Goal: Communication & Community: Answer question/provide support

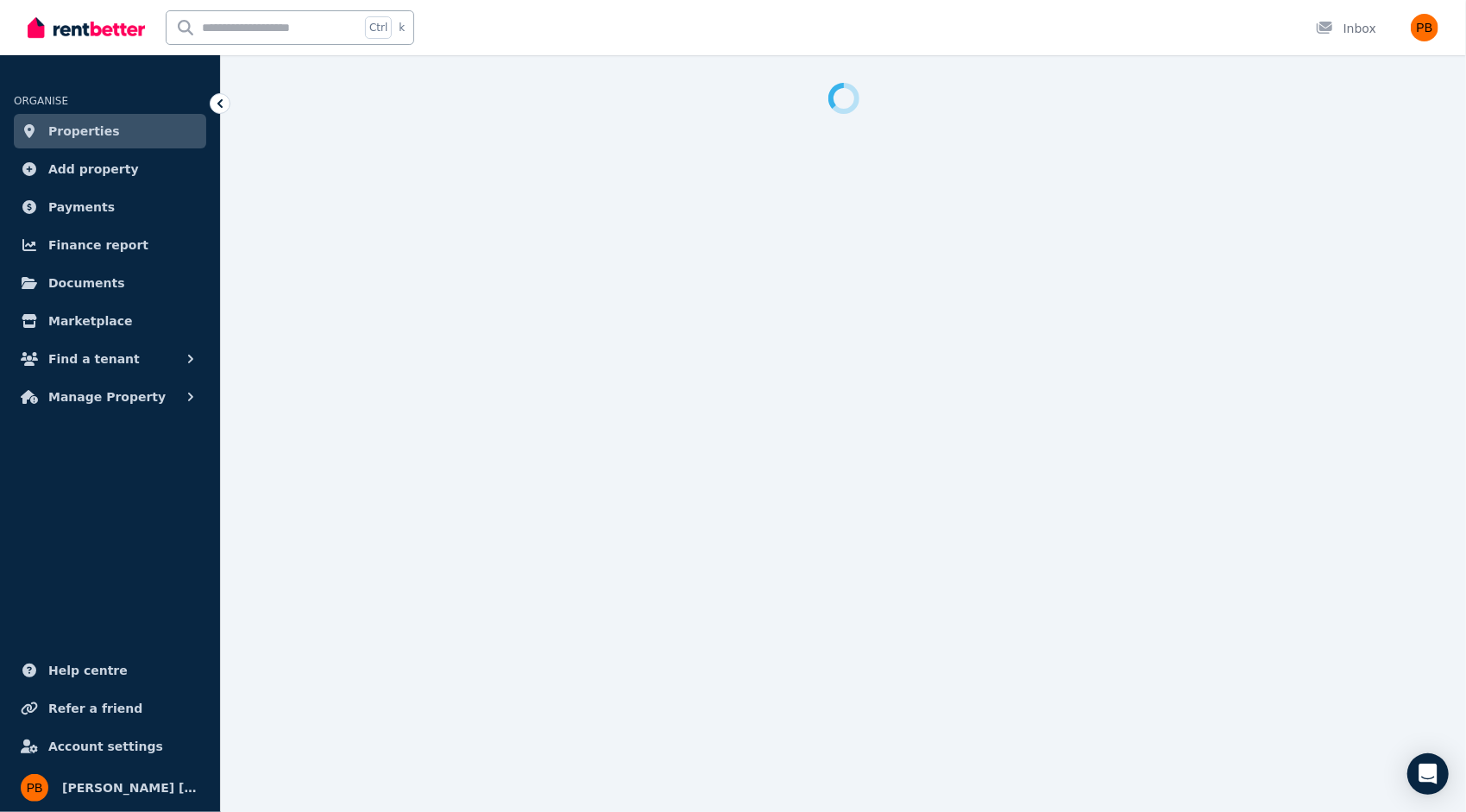
select select "**********"
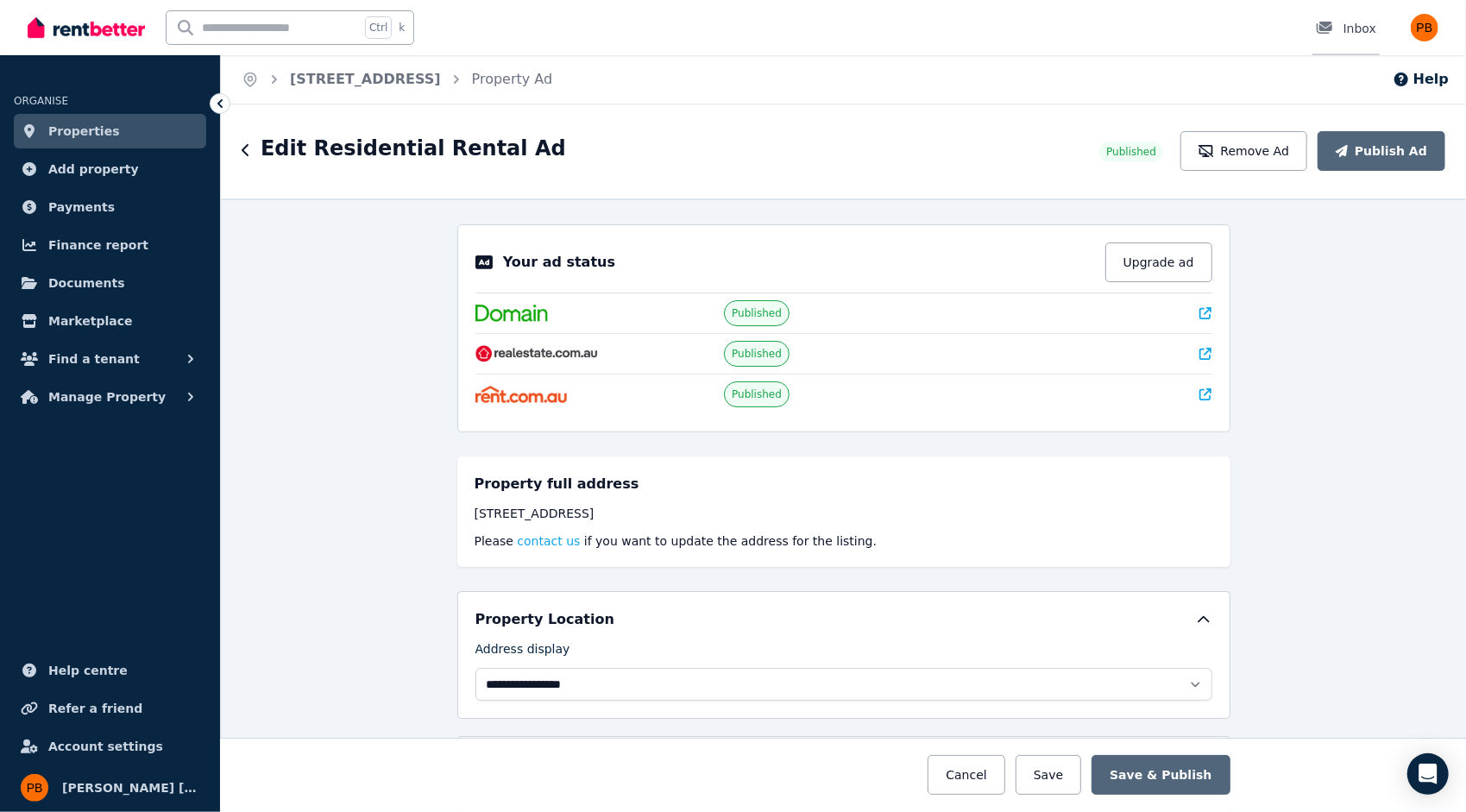
click at [1350, 29] on div "Inbox" at bounding box center [1347, 29] width 61 height 17
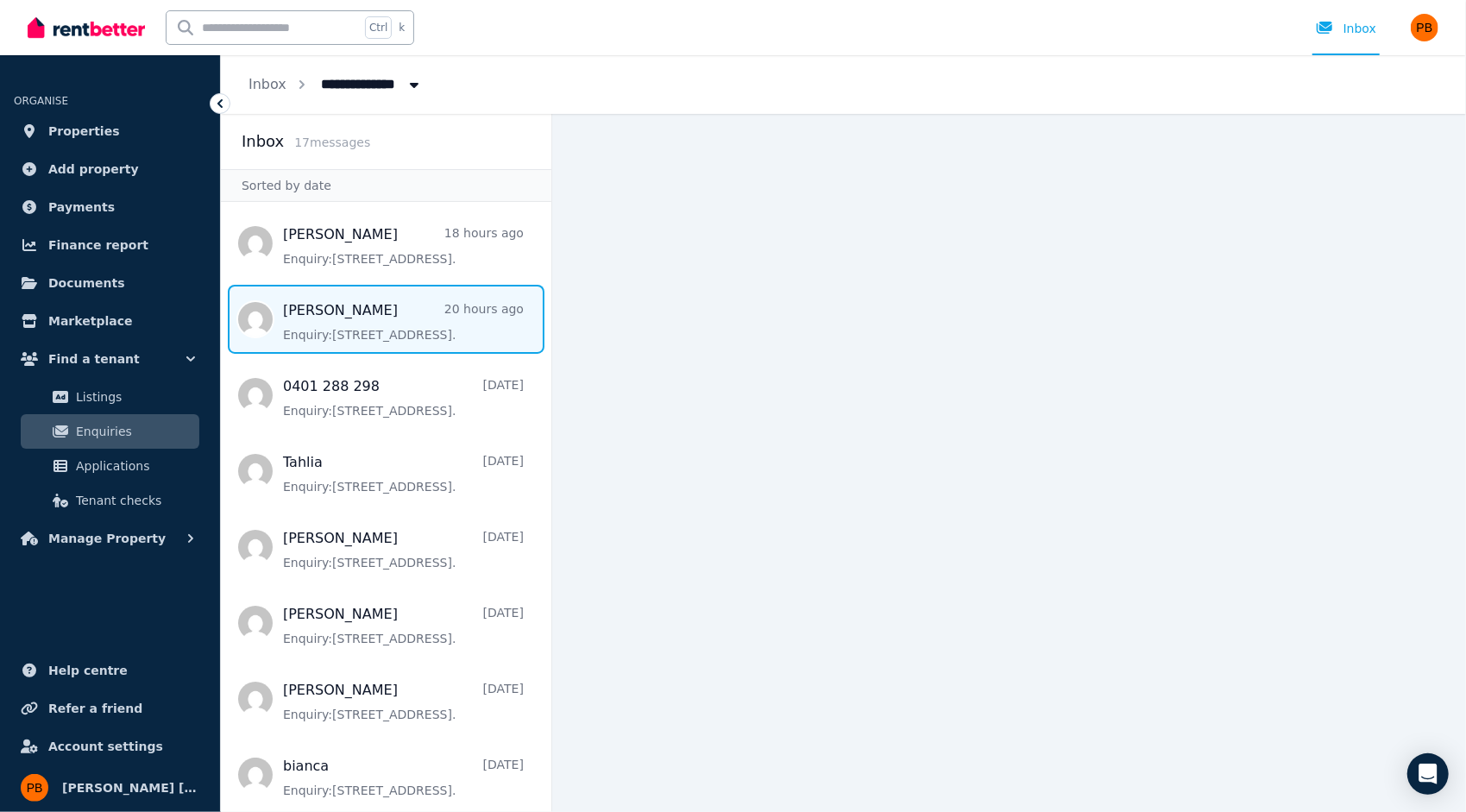
click at [423, 325] on span "Message list" at bounding box center [386, 320] width 331 height 69
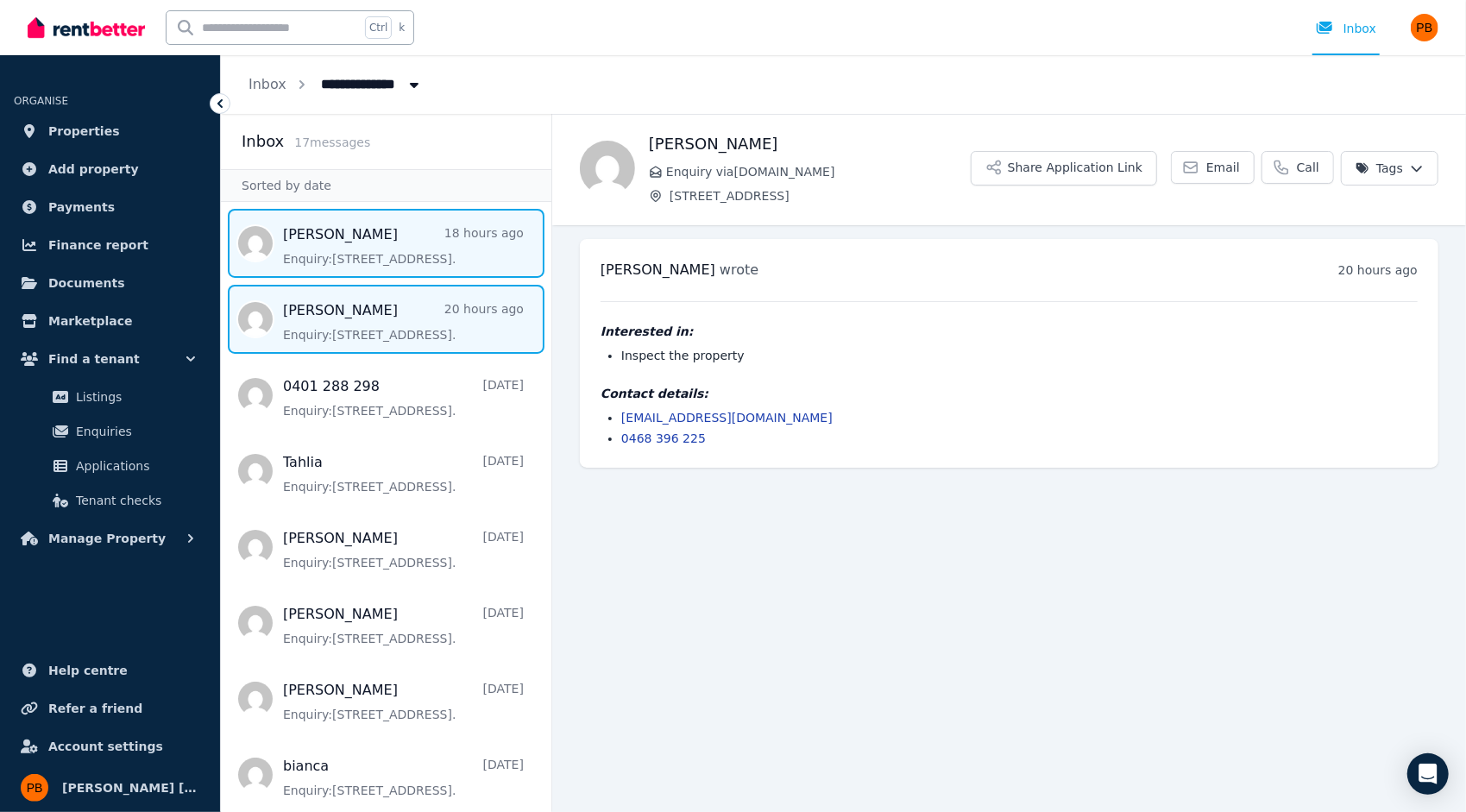
click at [434, 258] on span "Message list" at bounding box center [386, 243] width 331 height 69
click at [439, 332] on span "Message list" at bounding box center [386, 320] width 331 height 69
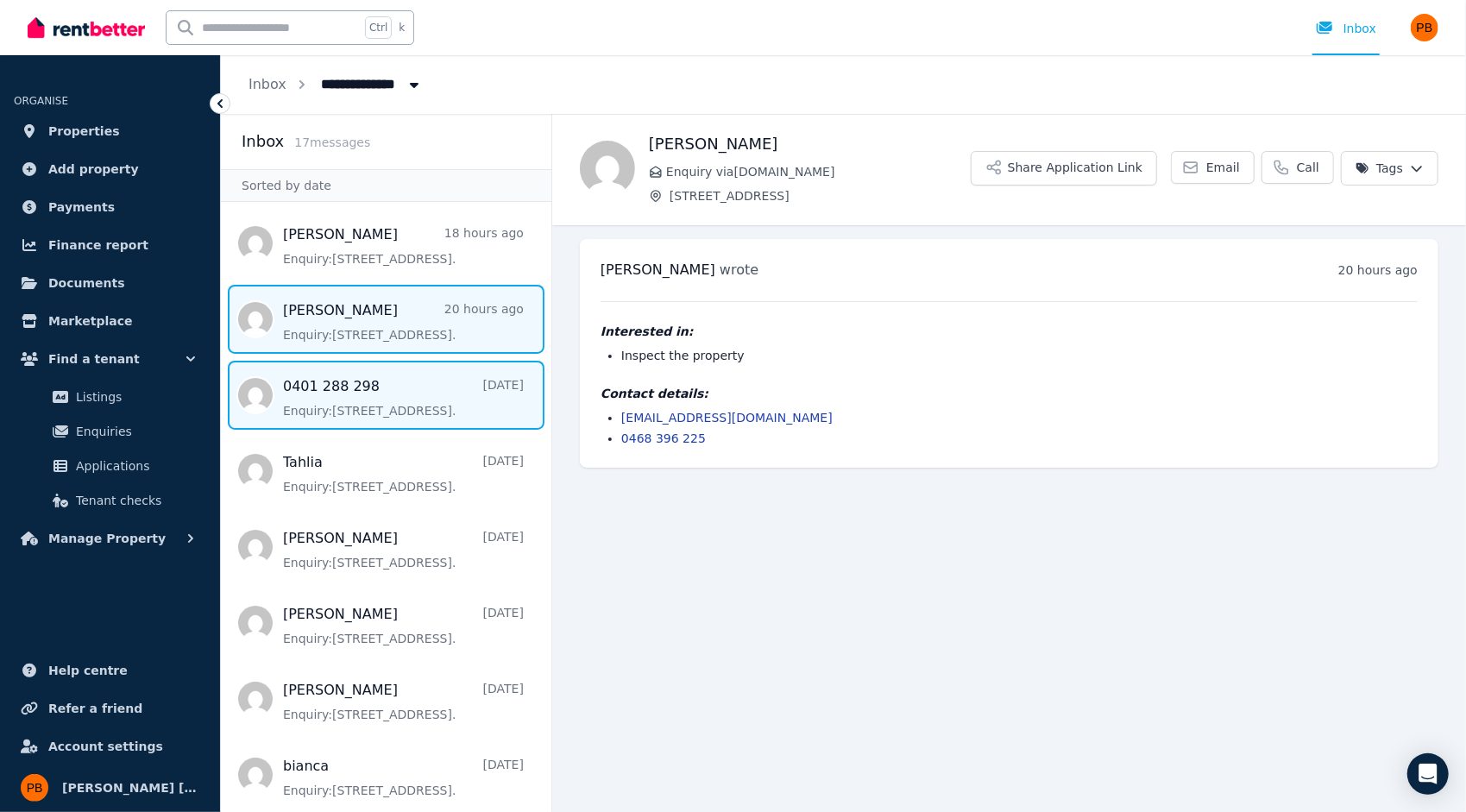
click at [429, 417] on span "Message list" at bounding box center [386, 395] width 331 height 69
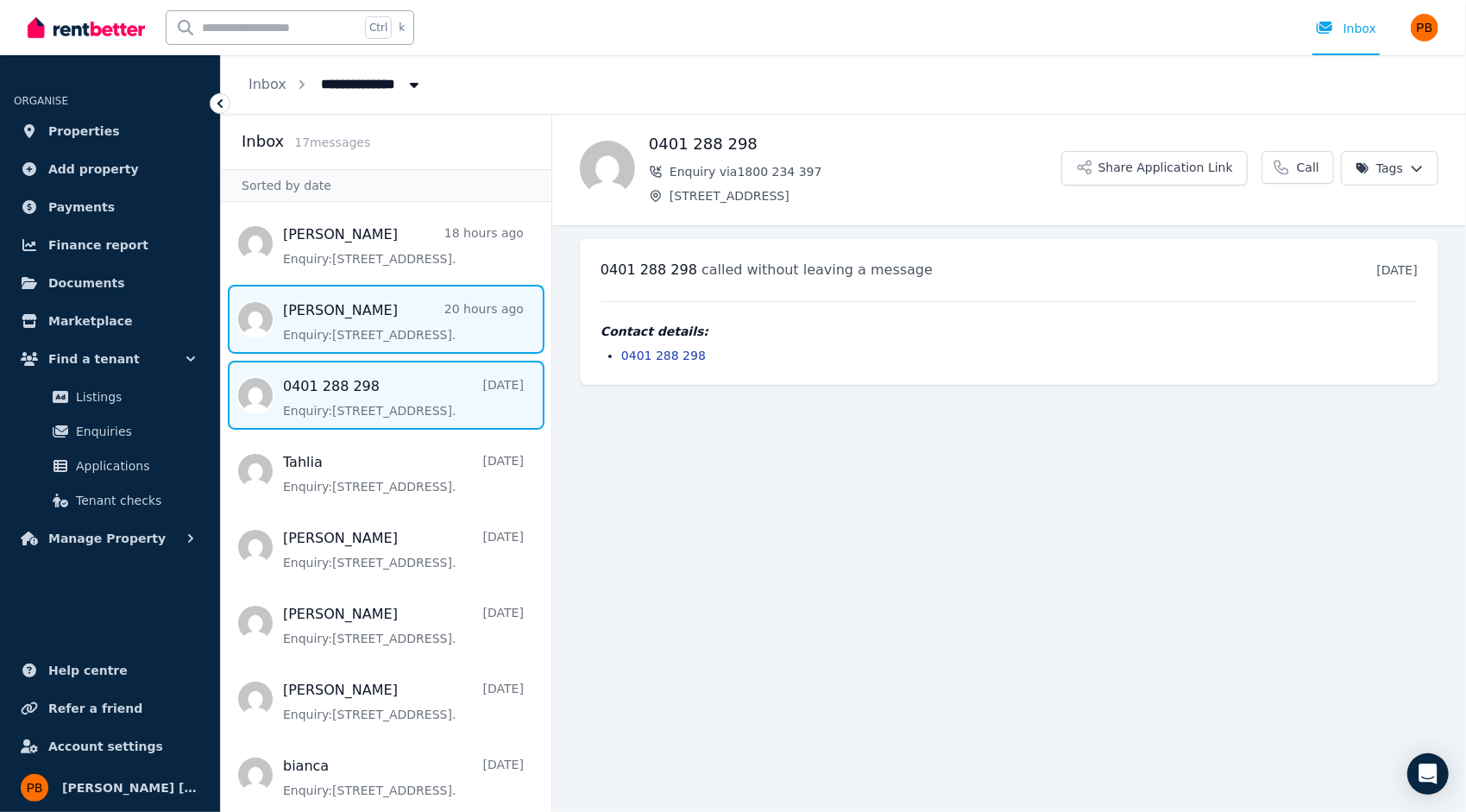
click at [437, 332] on span "Message list" at bounding box center [386, 320] width 331 height 69
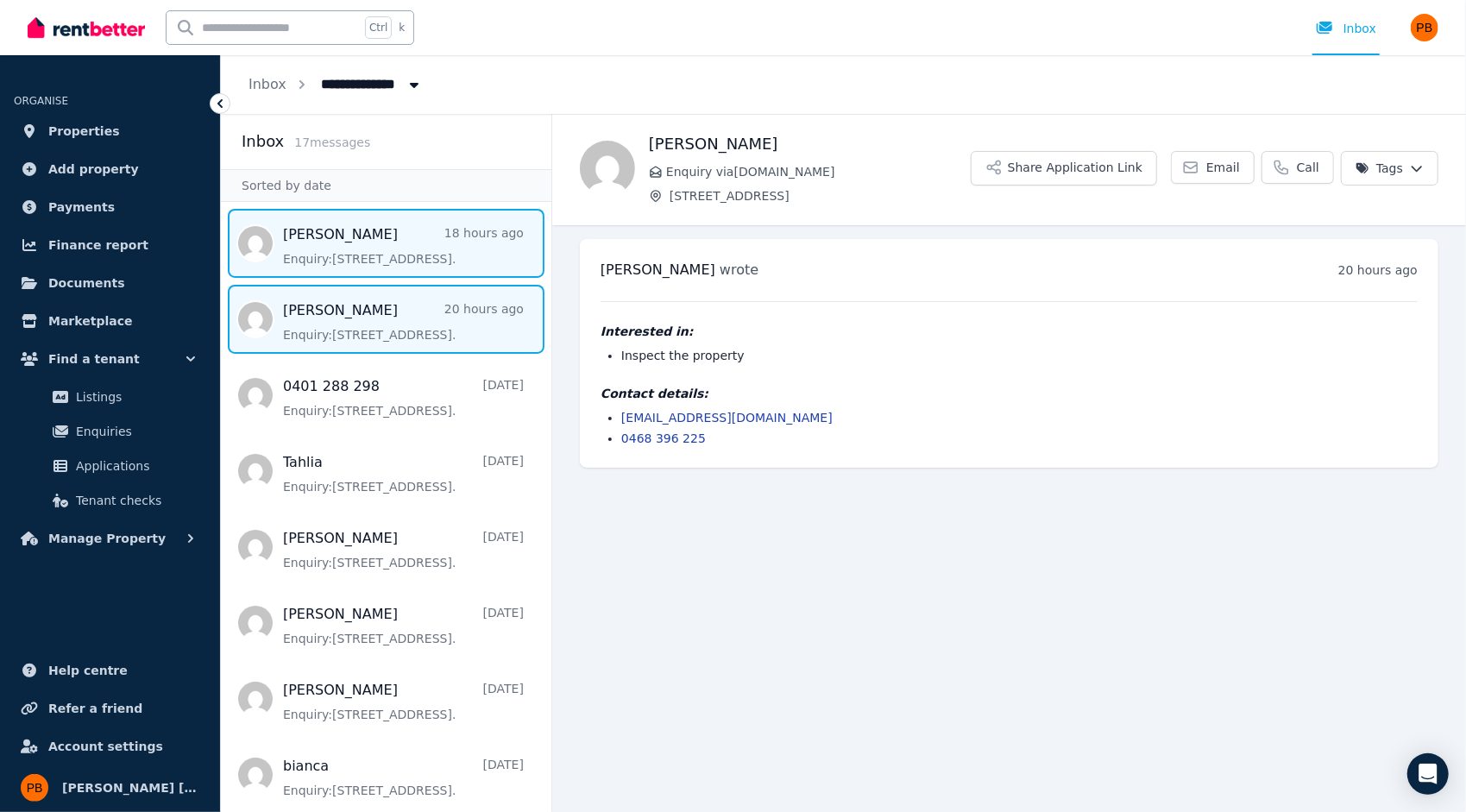
click at [441, 258] on span "Message list" at bounding box center [386, 243] width 331 height 69
click at [428, 340] on span "Message list" at bounding box center [386, 320] width 331 height 69
click at [435, 257] on span "Message list" at bounding box center [386, 243] width 331 height 69
click at [341, 313] on span "Message list" at bounding box center [386, 320] width 331 height 69
